Goal: Information Seeking & Learning: Understand process/instructions

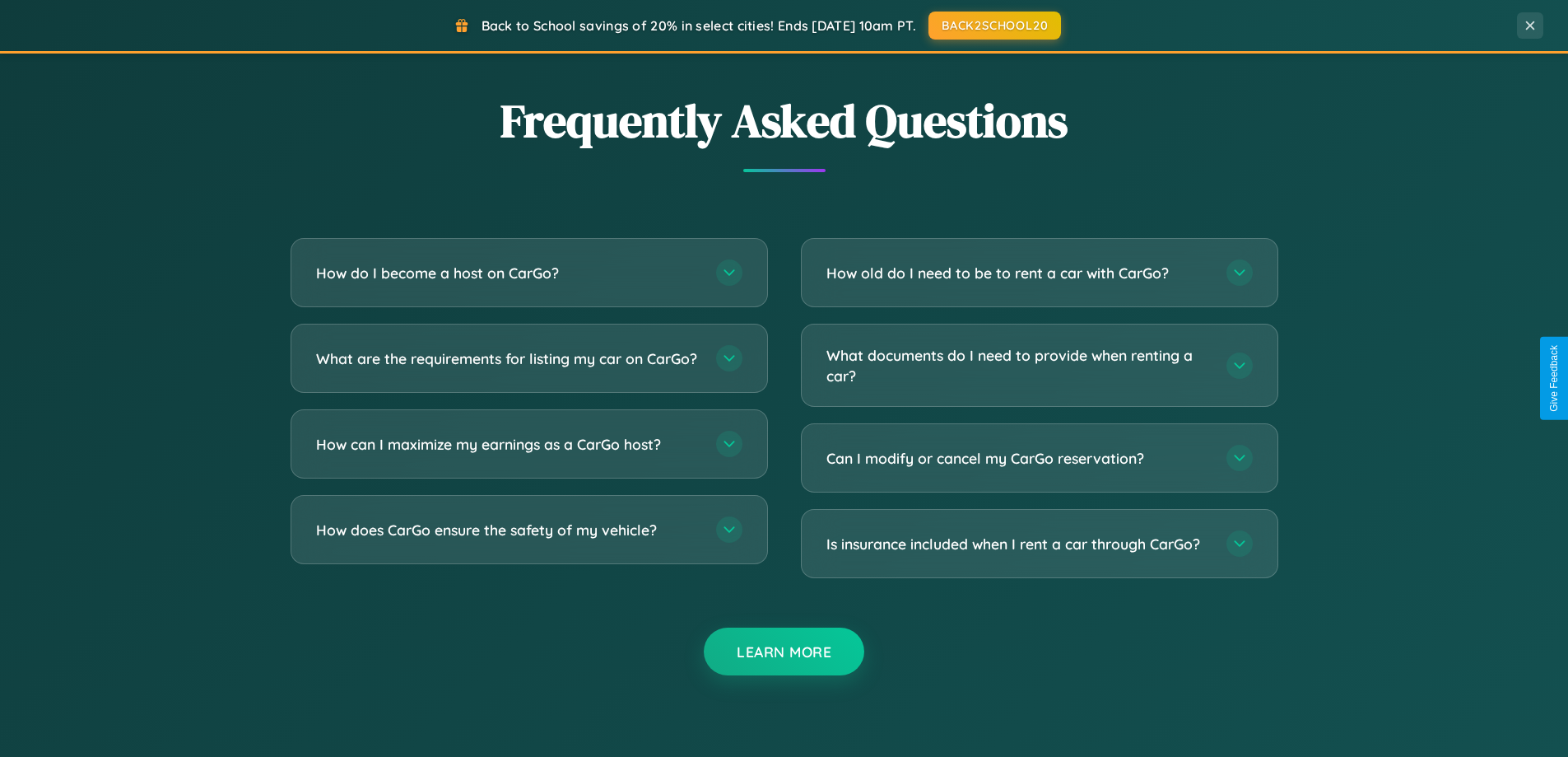
scroll to position [3168, 0]
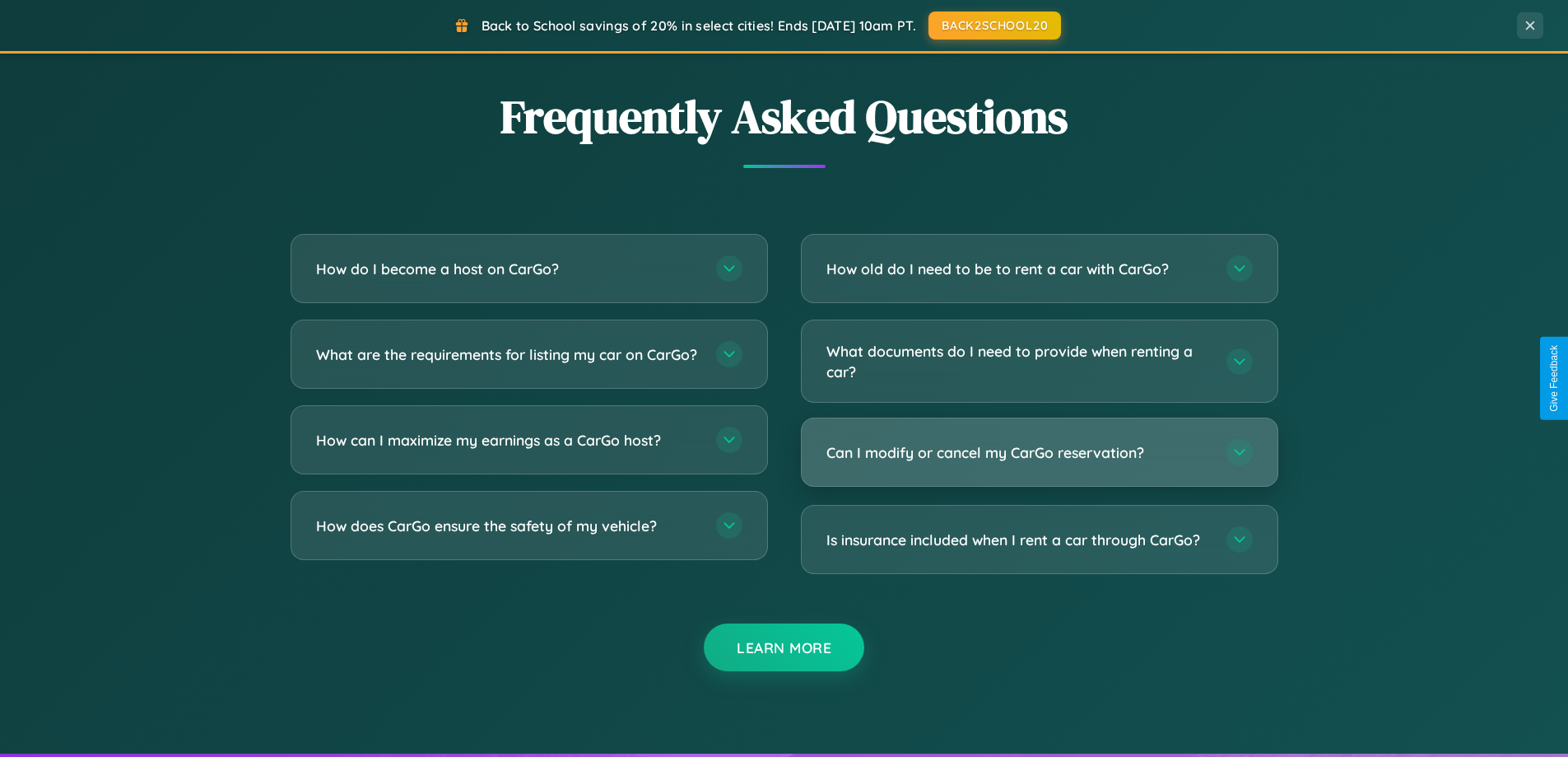
click at [1038, 452] on h3 "Can I modify or cancel my CarGo reservation?" at bounding box center [1018, 452] width 383 height 21
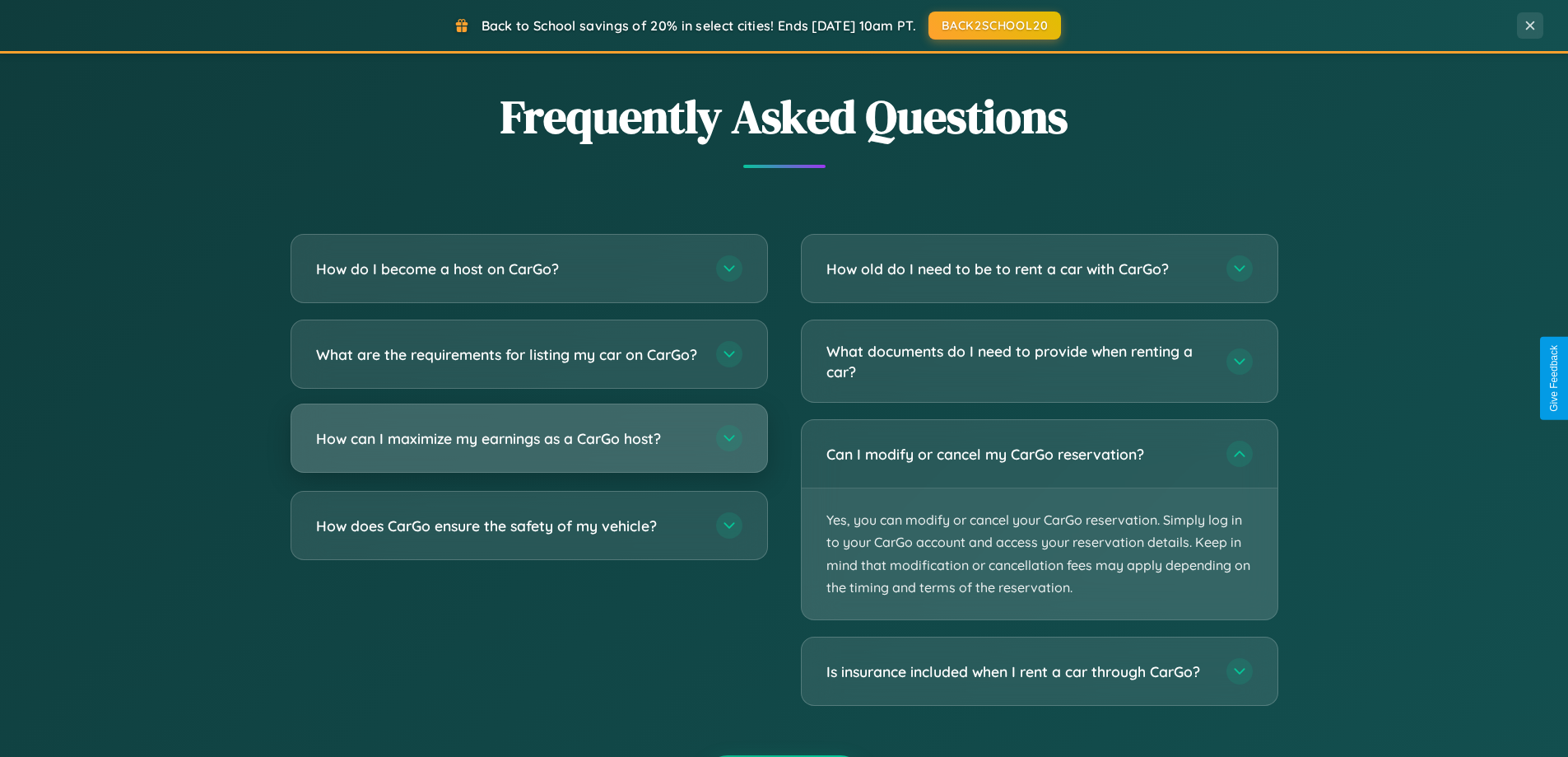
click at [528, 448] on h3 "How can I maximize my earnings as a CarGo host?" at bounding box center [508, 438] width 383 height 21
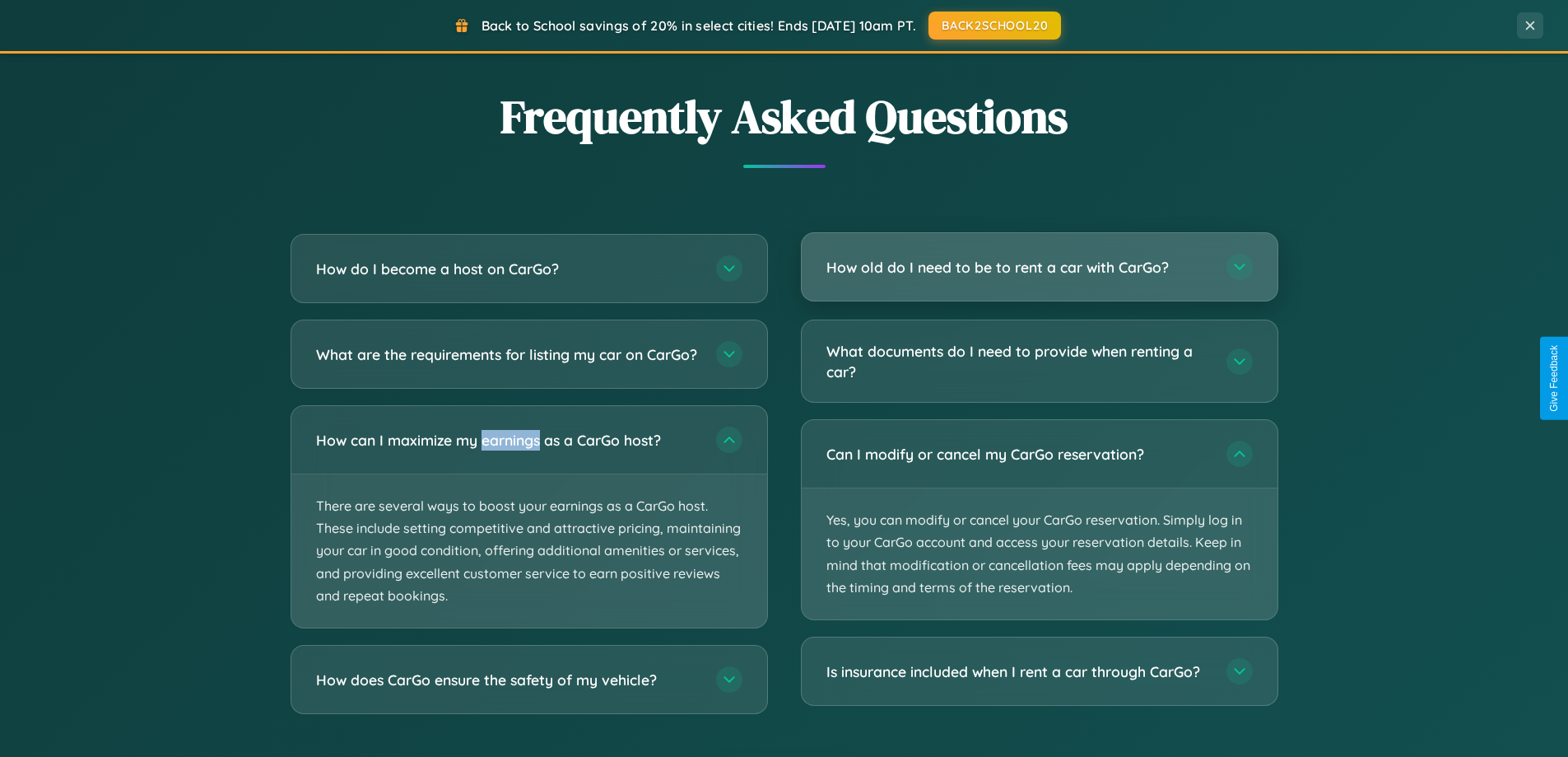
click at [1038, 268] on h3 "How old do I need to be to rent a car with CarGo?" at bounding box center [1018, 267] width 383 height 21
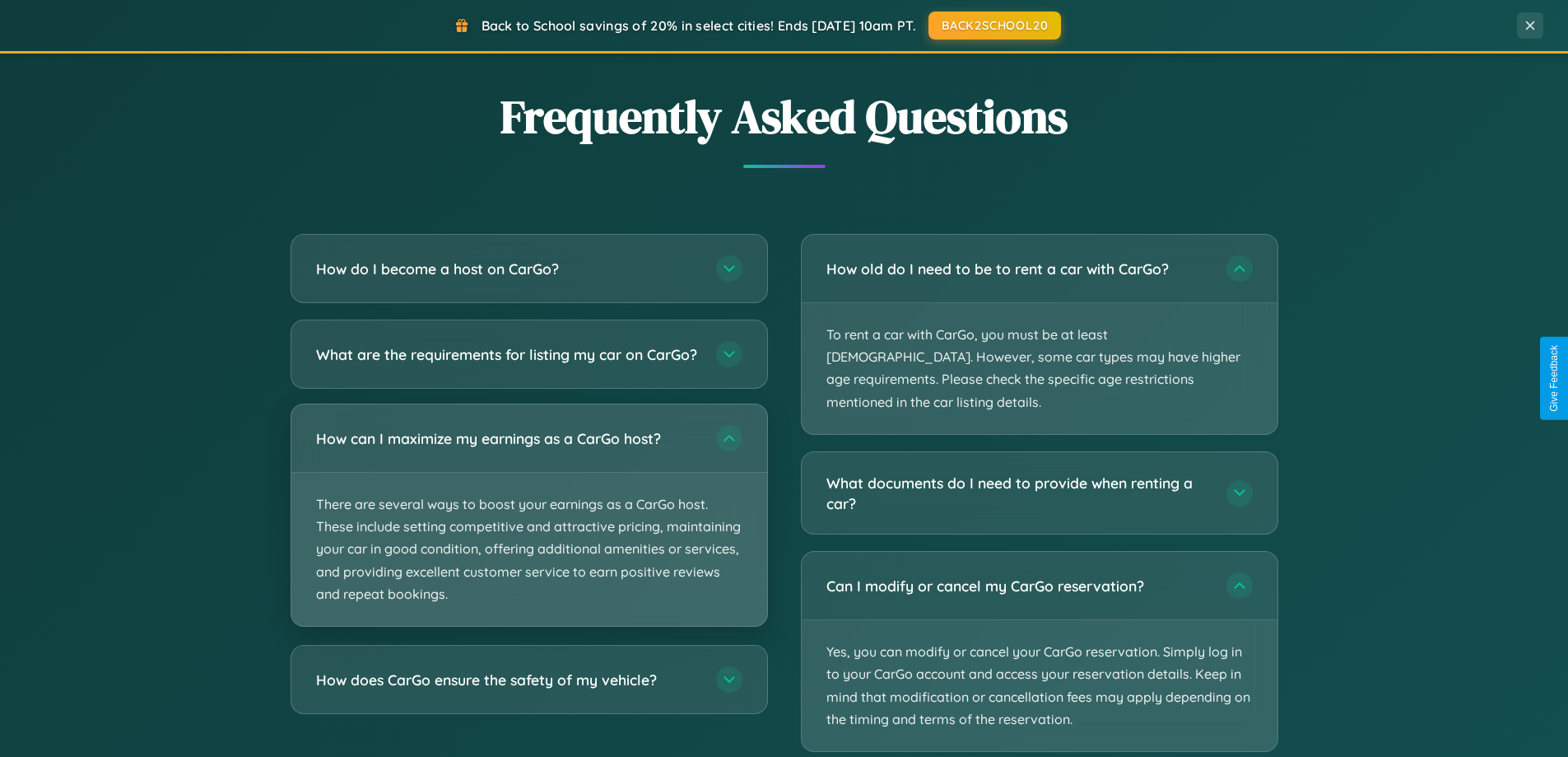
click at [528, 528] on p "There are several ways to boost your earnings as a CarGo host. These include se…" at bounding box center [529, 548] width 476 height 153
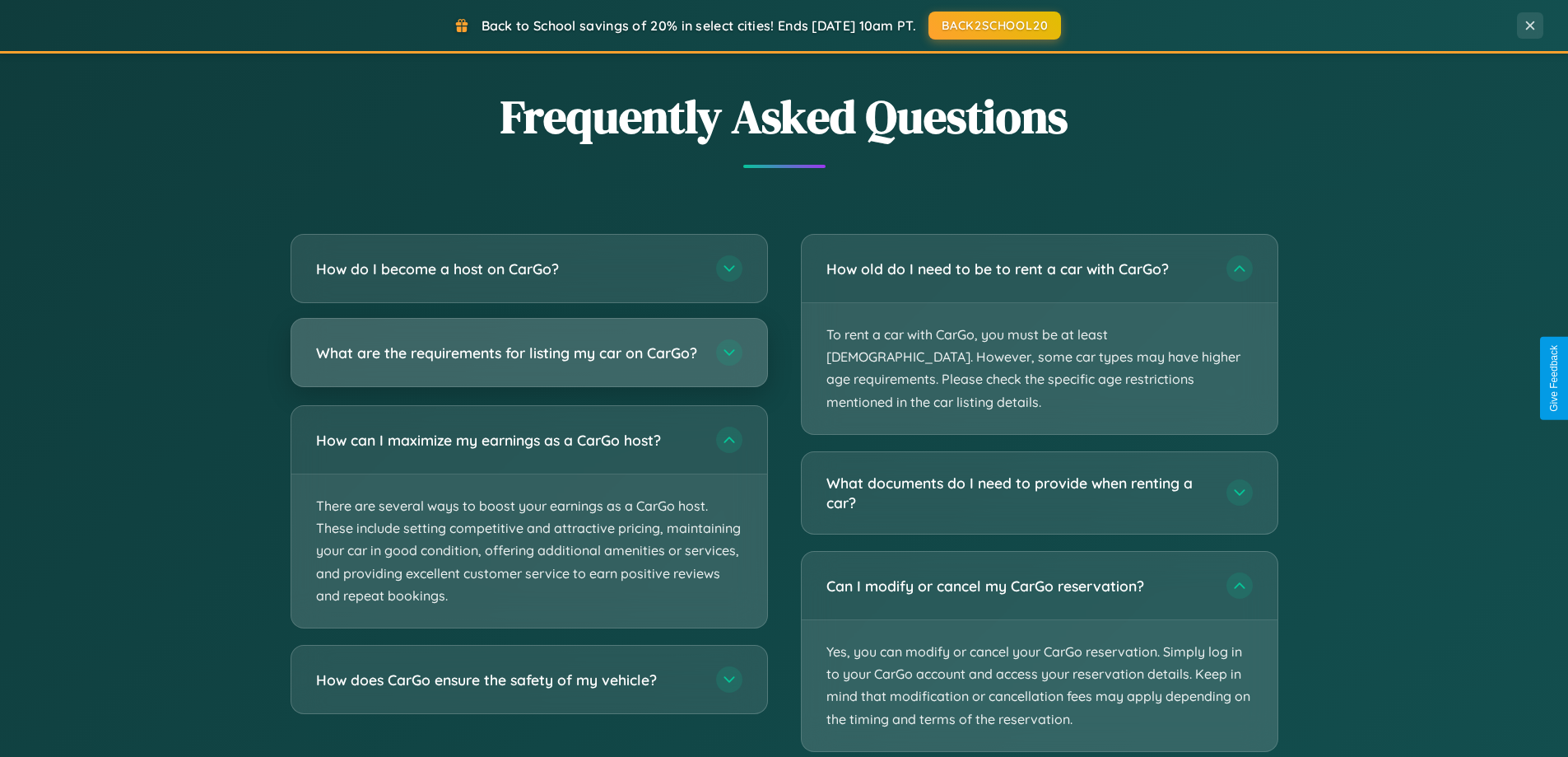
click at [528, 360] on h3 "What are the requirements for listing my car on CarGo?" at bounding box center [508, 353] width 383 height 21
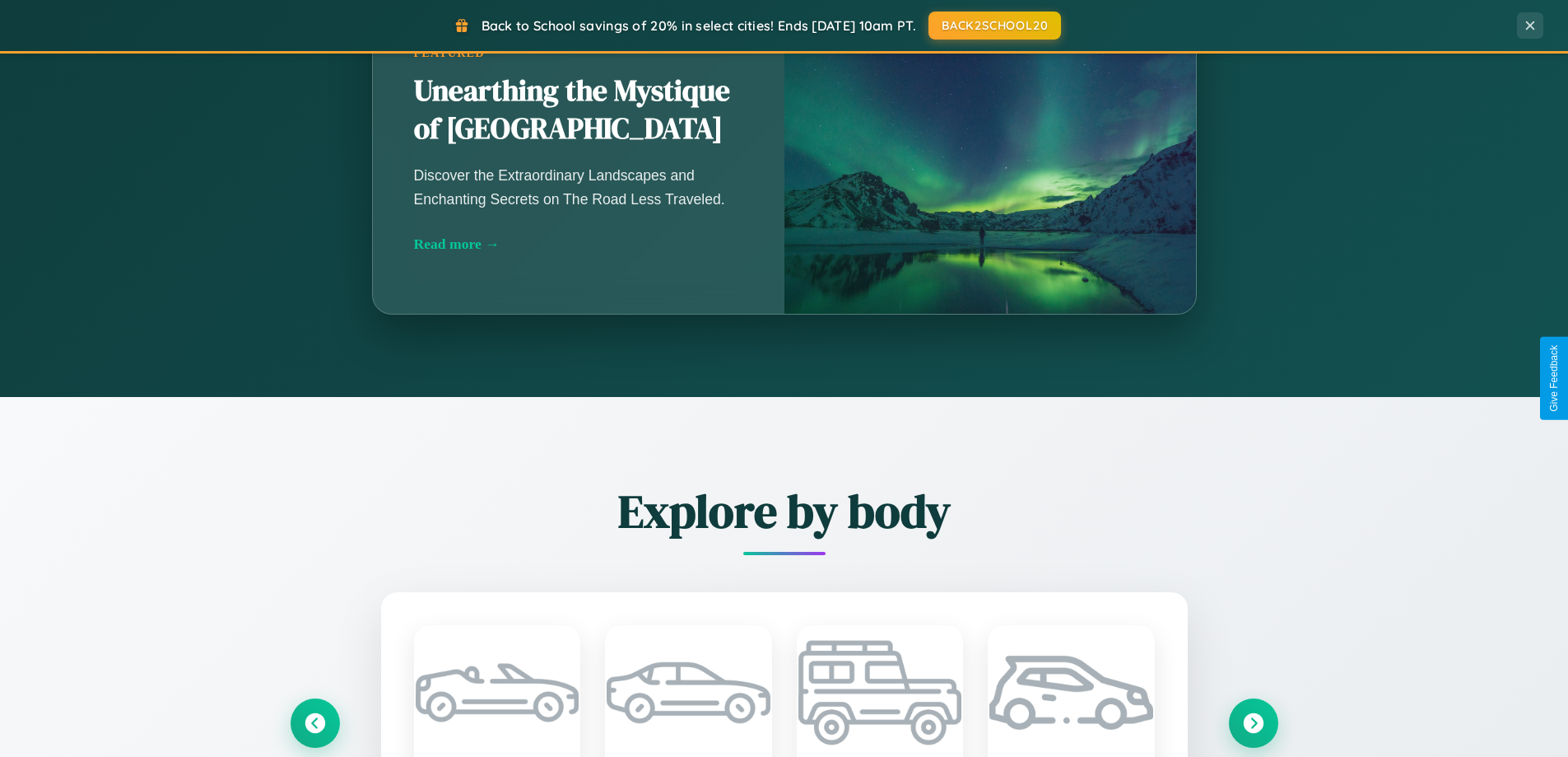
scroll to position [0, 0]
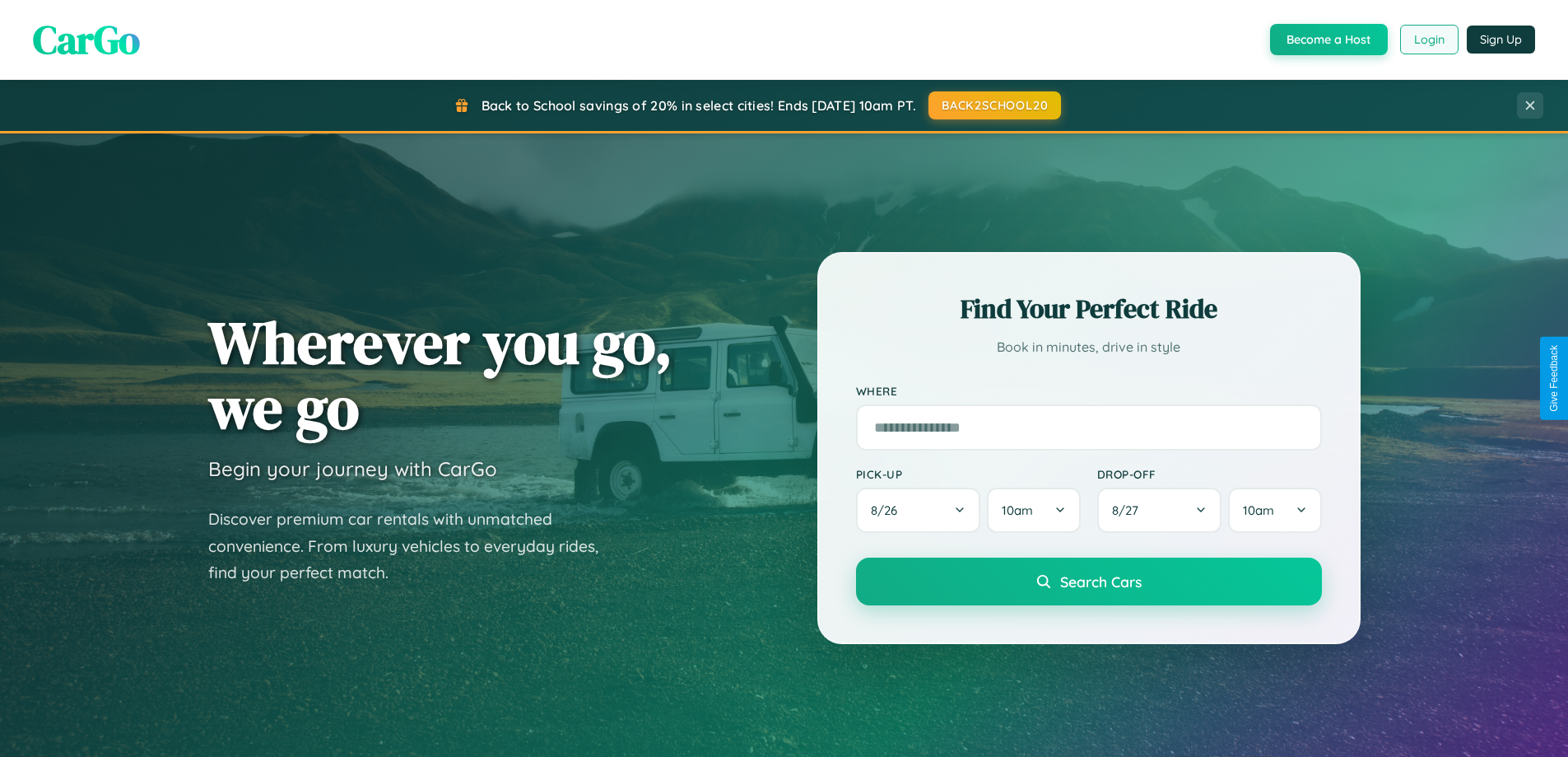
click at [1427, 40] on button "Login" at bounding box center [1428, 40] width 59 height 30
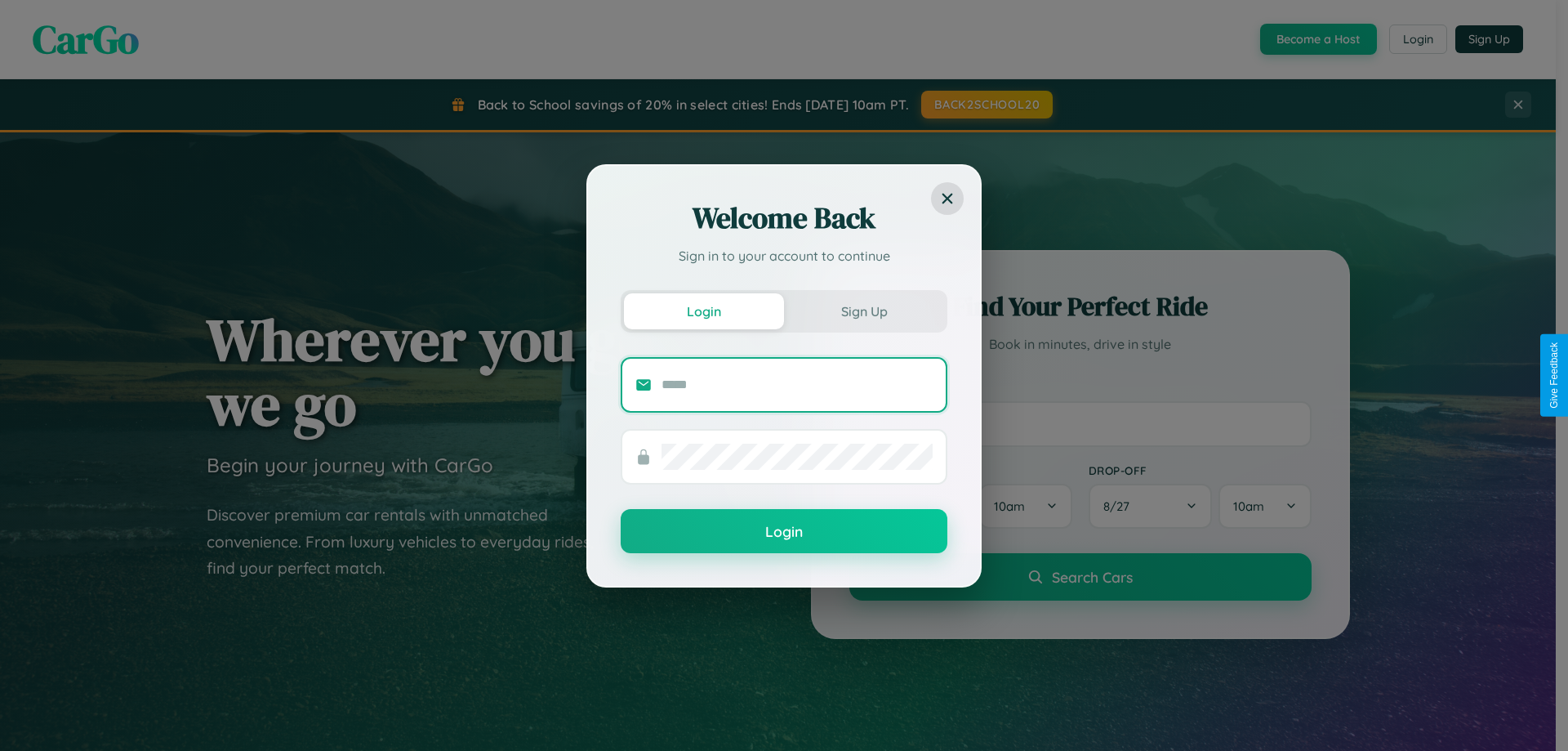
click at [797, 383] on input "text" at bounding box center [797, 384] width 271 height 26
type input "**********"
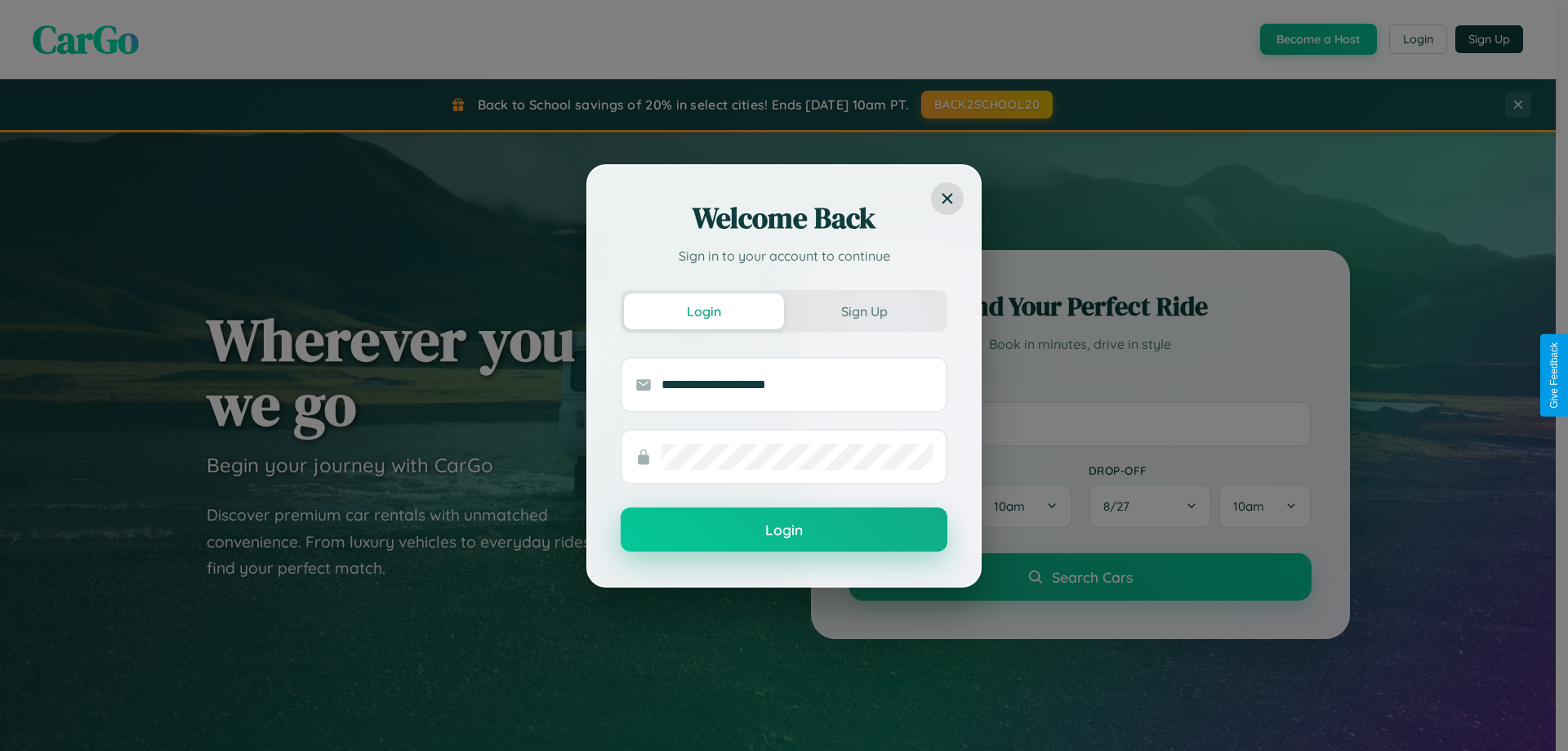
click at [784, 530] on button "Login" at bounding box center [784, 529] width 327 height 45
